Goal: Task Accomplishment & Management: Complete application form

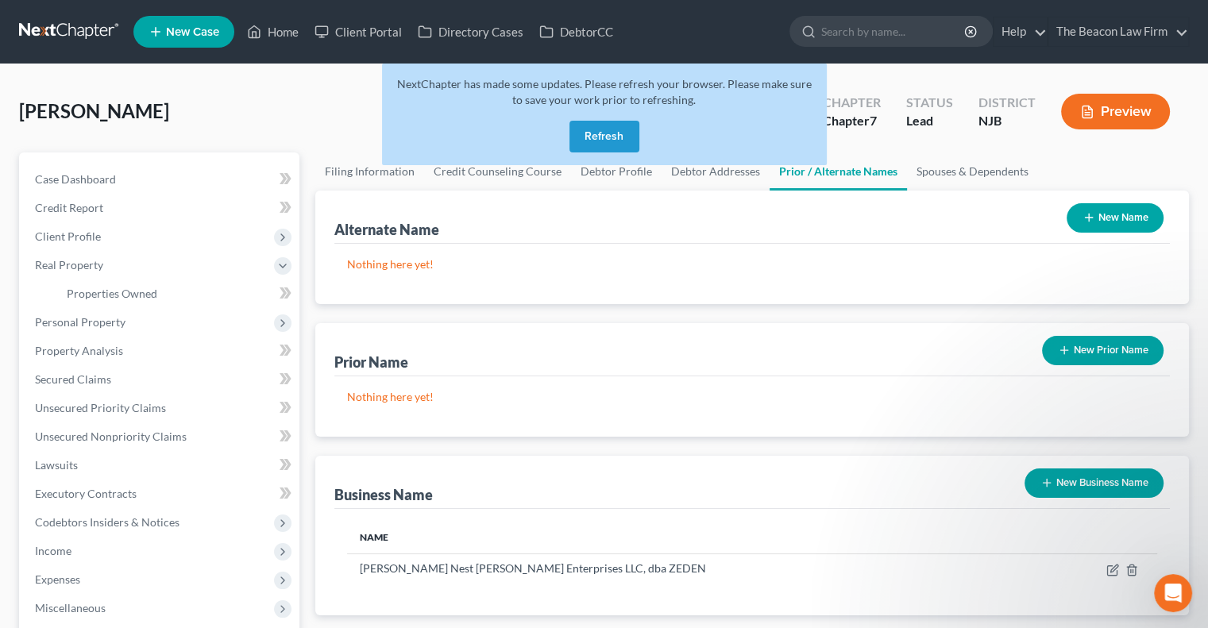
click at [603, 131] on button "Refresh" at bounding box center [604, 137] width 70 height 32
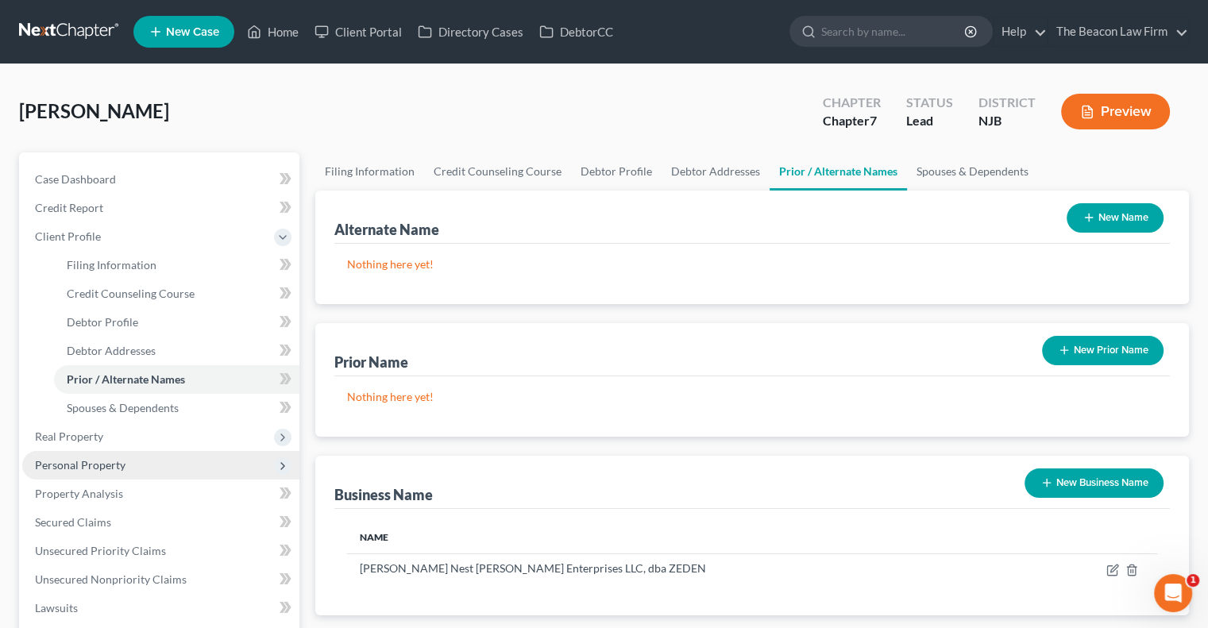
click at [95, 458] on span "Personal Property" at bounding box center [80, 464] width 91 height 13
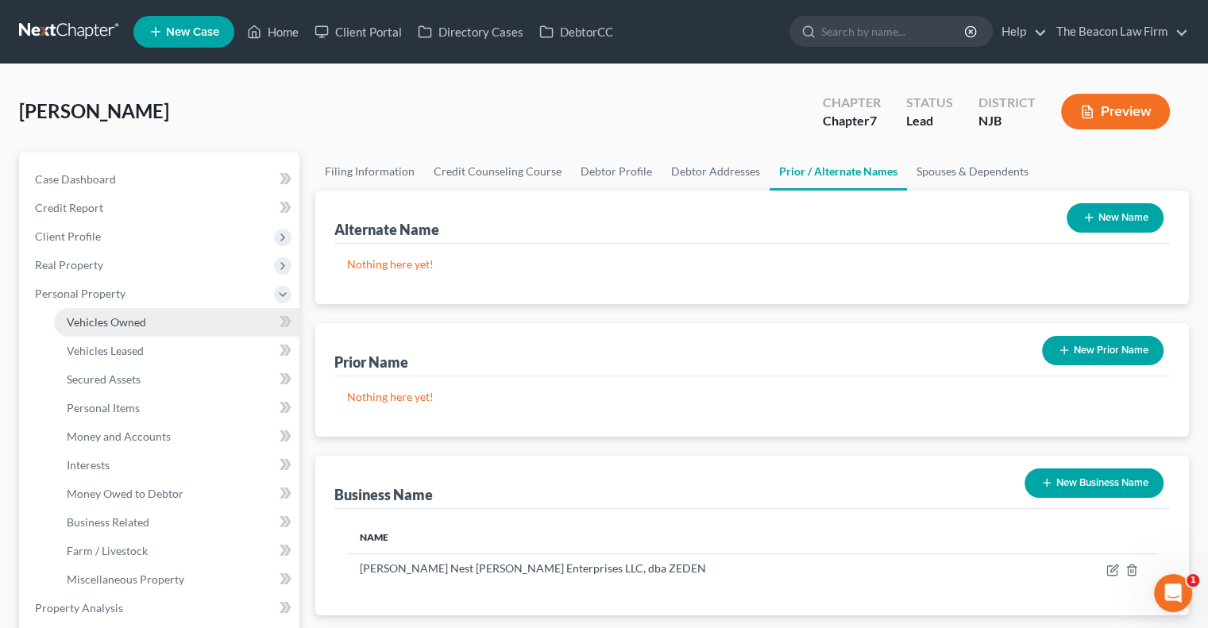
click at [175, 326] on link "Vehicles Owned" at bounding box center [176, 322] width 245 height 29
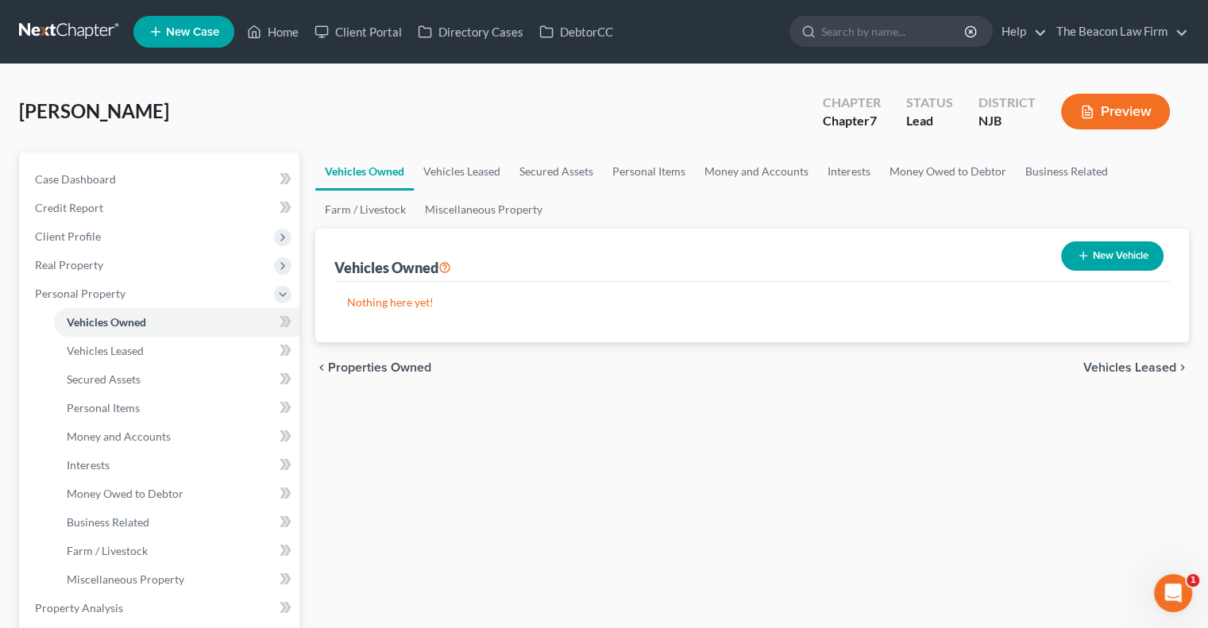
click at [1109, 256] on button "New Vehicle" at bounding box center [1112, 255] width 102 height 29
select select "0"
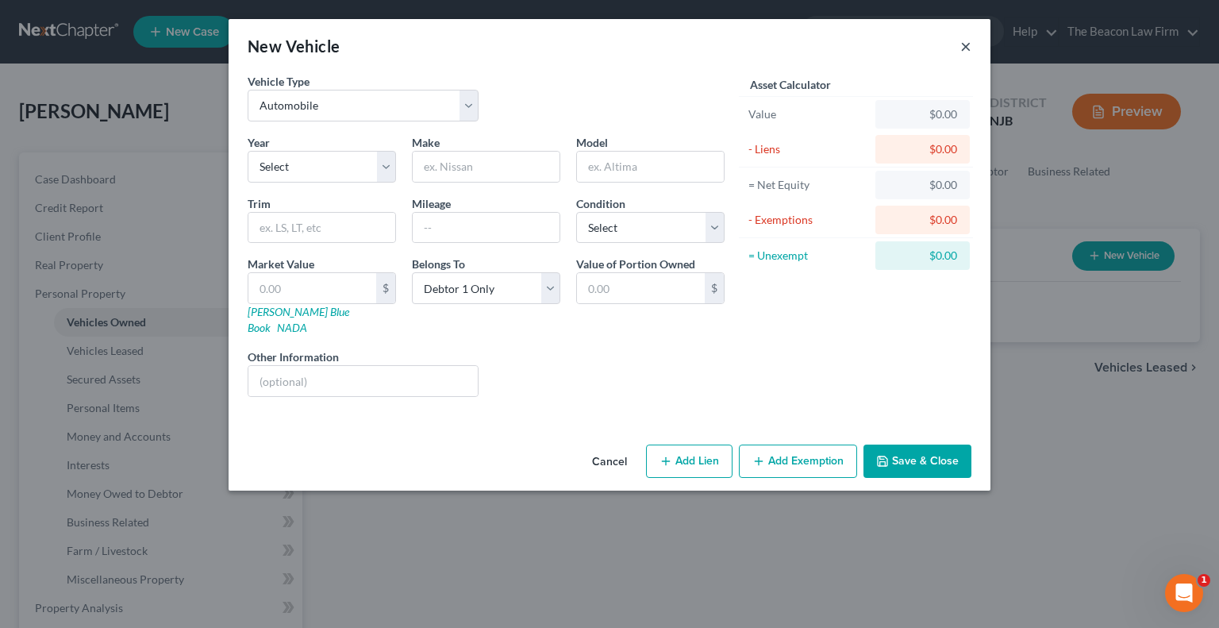
drag, startPoint x: 967, startPoint y: 44, endPoint x: 955, endPoint y: 12, distance: 33.9
click at [955, 12] on div "New Vehicle × Vehicle Type Select Automobile Truck Trailer Watercraft Aircraft …" at bounding box center [609, 314] width 1219 height 628
click at [130, 332] on div "New Vehicle × Vehicle Type Select Automobile Truck Trailer Watercraft Aircraft …" at bounding box center [609, 314] width 1219 height 628
click at [619, 446] on button "Cancel" at bounding box center [610, 462] width 60 height 32
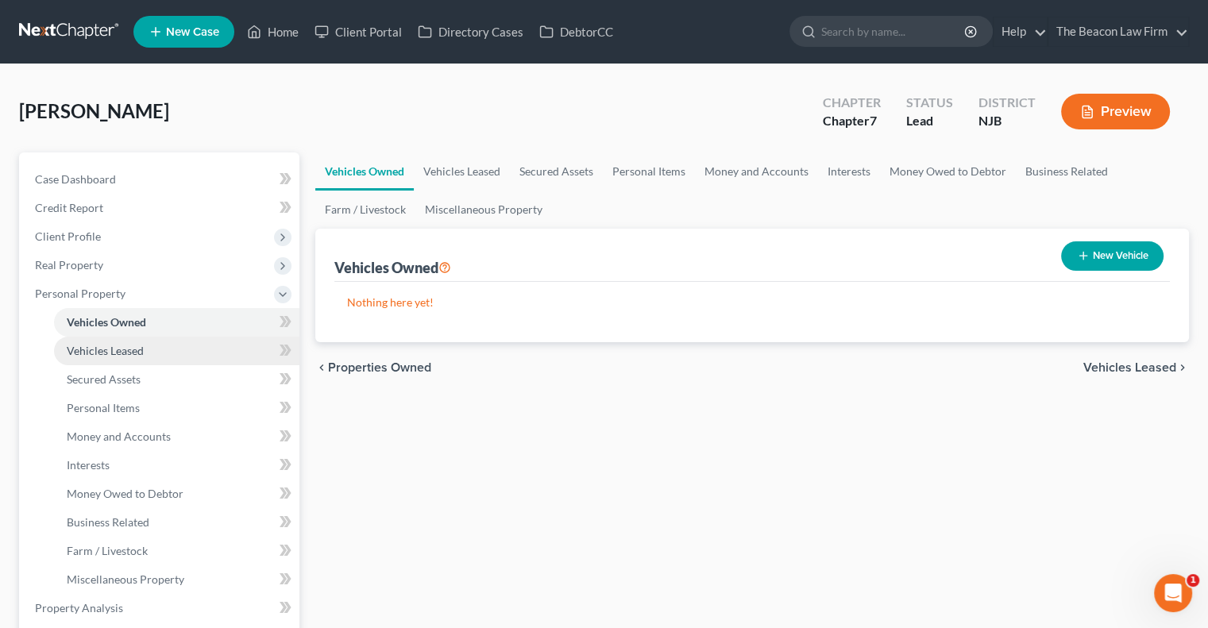
click at [131, 349] on span "Vehicles Leased" at bounding box center [105, 350] width 77 height 13
click at [143, 324] on span "Vehicles Owned" at bounding box center [106, 321] width 79 height 13
click at [1116, 260] on button "New Vehicle" at bounding box center [1112, 255] width 102 height 29
select select "0"
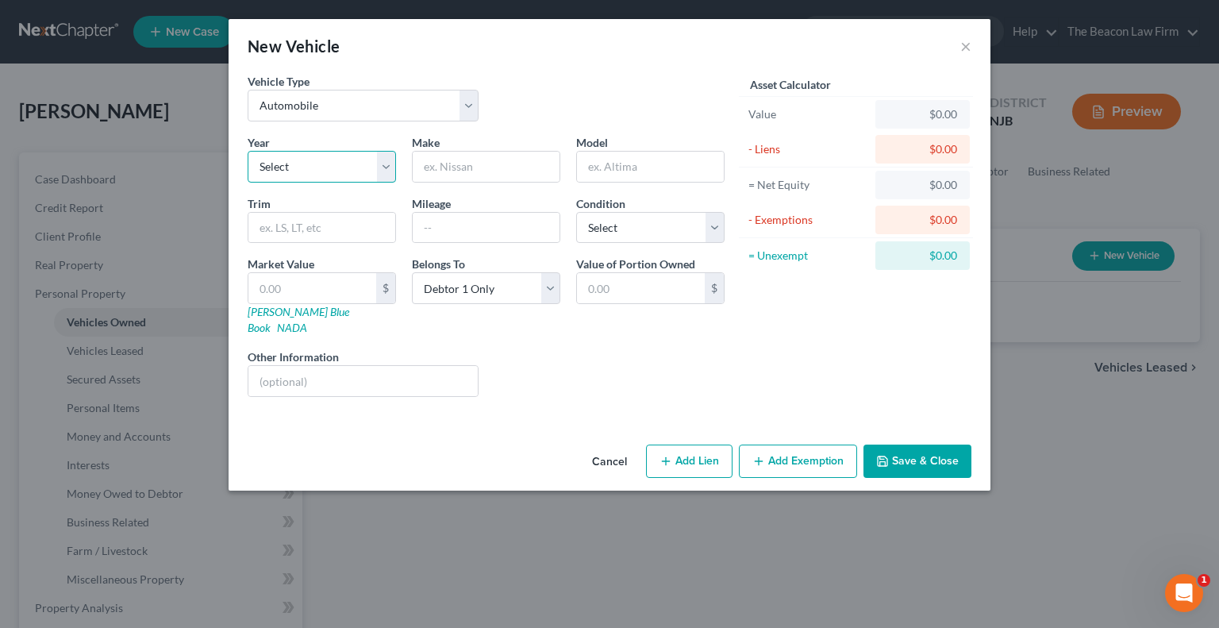
click at [349, 171] on select "Select 2026 2025 2024 2023 2022 2021 2020 2019 2018 2017 2016 2015 2014 2013 20…" at bounding box center [322, 167] width 148 height 32
select select "6"
click at [248, 151] on select "Select 2026 2025 2024 2023 2022 2021 2020 2019 2018 2017 2016 2015 2014 2013 20…" at bounding box center [322, 167] width 148 height 32
click at [476, 175] on input "text" at bounding box center [486, 167] width 147 height 30
type input "Kia"
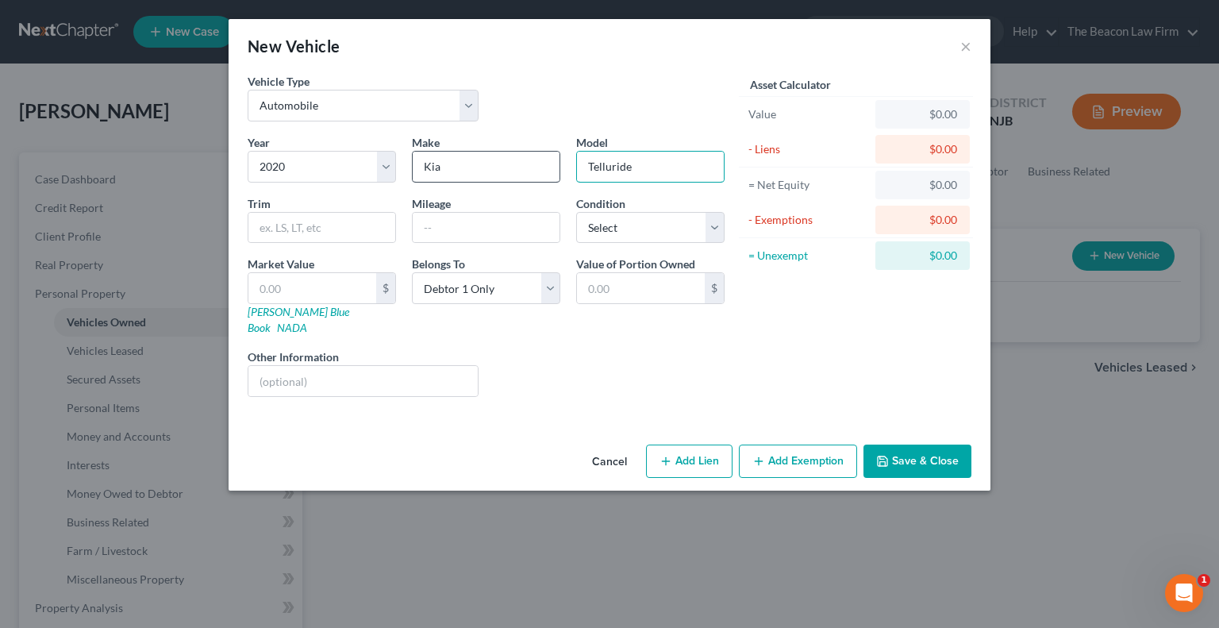
type input "Telluride"
